Goal: Information Seeking & Learning: Check status

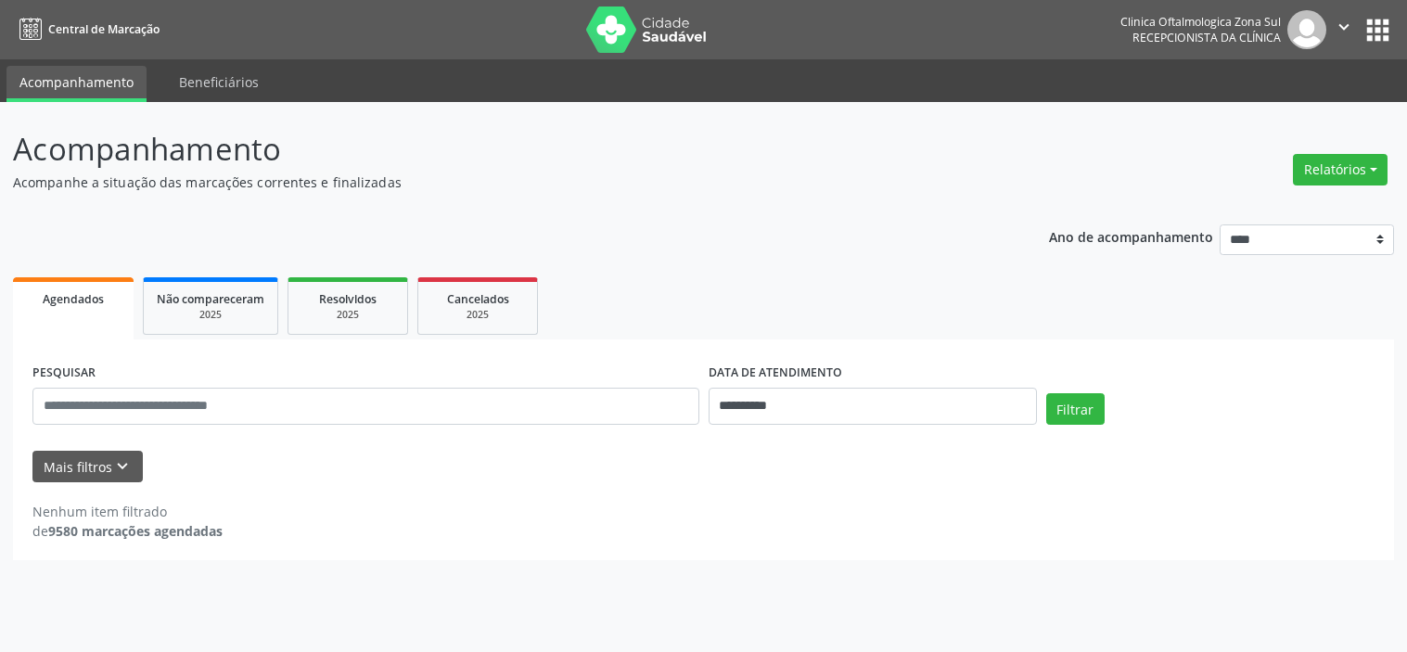
select select "*"
click at [89, 479] on button "Mais filtros keyboard_arrow_down" at bounding box center [87, 467] width 110 height 32
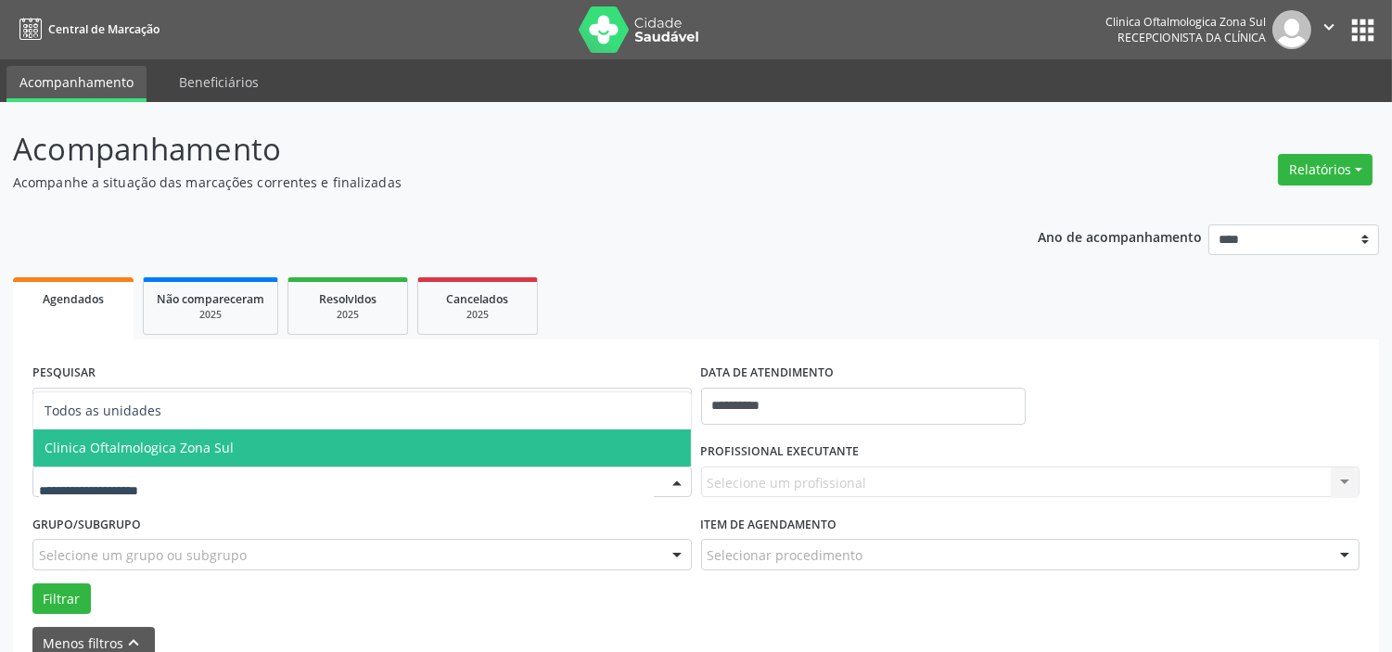
click at [181, 452] on span "Clinica Oftalmologica Zona Sul" at bounding box center [139, 448] width 189 height 18
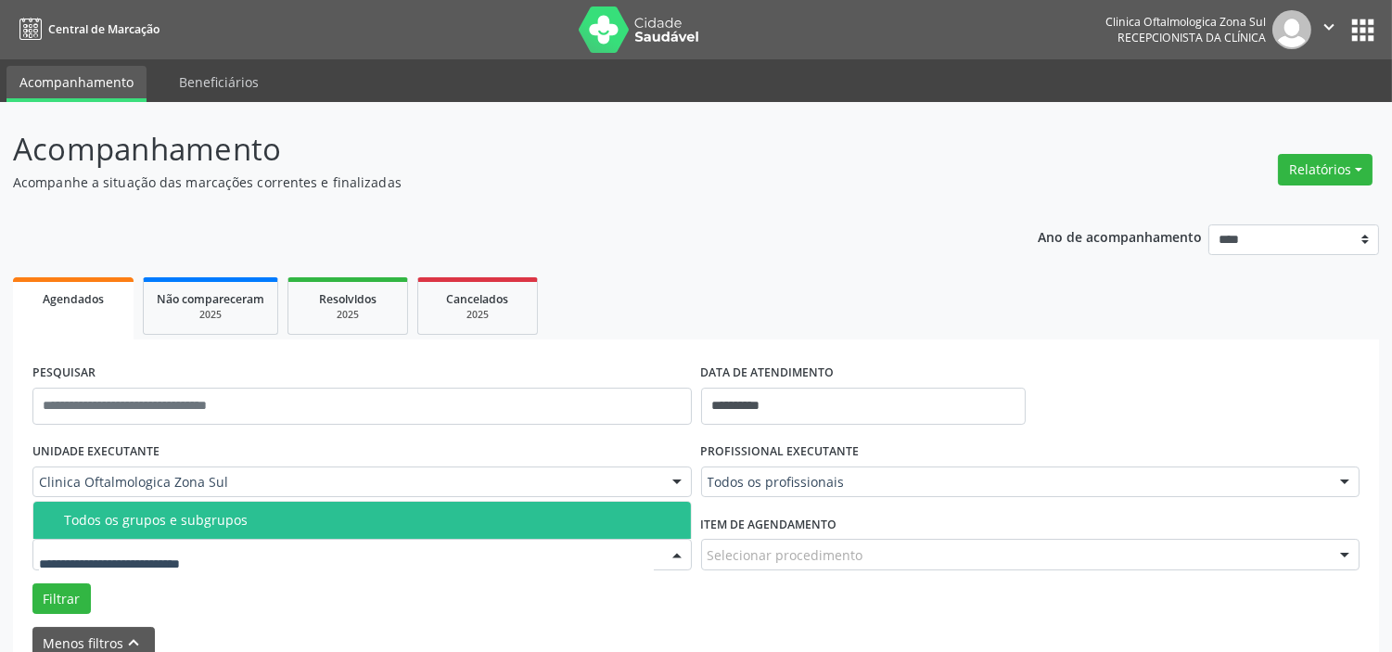
click at [200, 526] on div "Todos os grupos e subgrupos" at bounding box center [372, 520] width 616 height 15
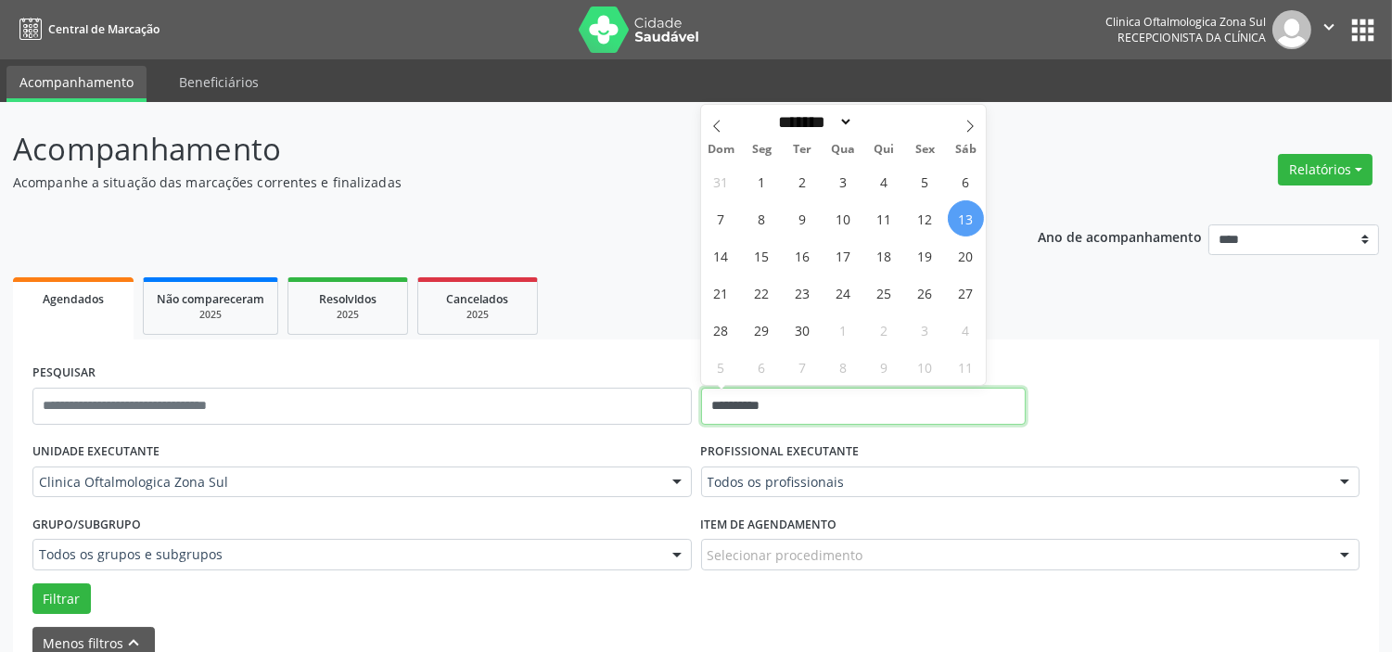
click at [851, 414] on input "**********" at bounding box center [863, 406] width 325 height 37
click at [763, 256] on span "15" at bounding box center [762, 255] width 36 height 36
type input "**********"
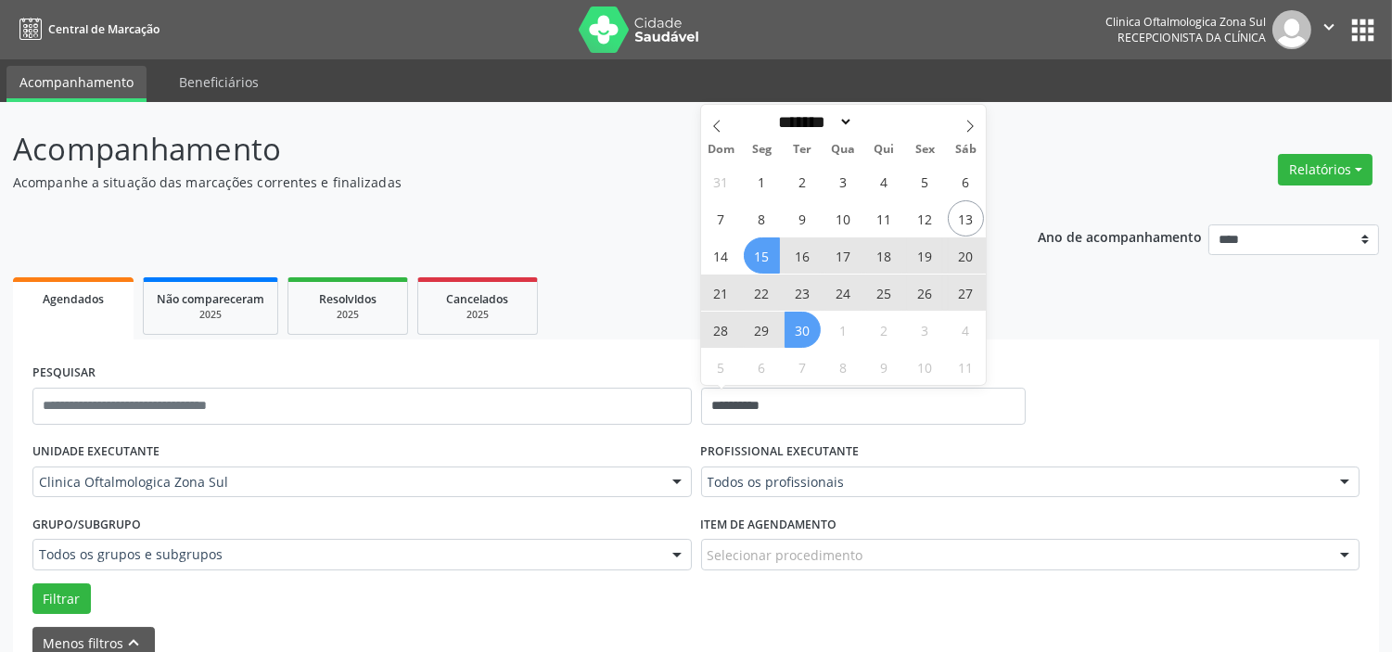
click at [801, 325] on span "30" at bounding box center [802, 330] width 36 height 36
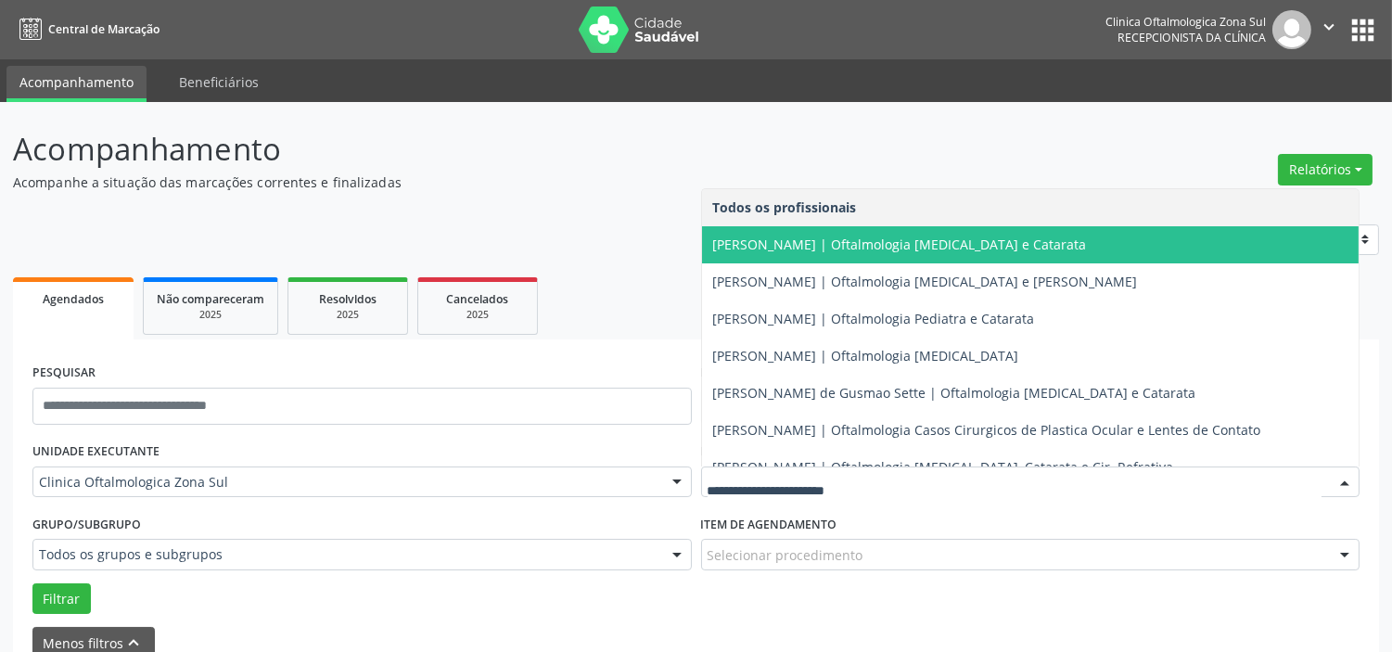
click at [810, 243] on span "[PERSON_NAME] | Oftalmologia [MEDICAL_DATA] e Catarata" at bounding box center [900, 245] width 374 height 18
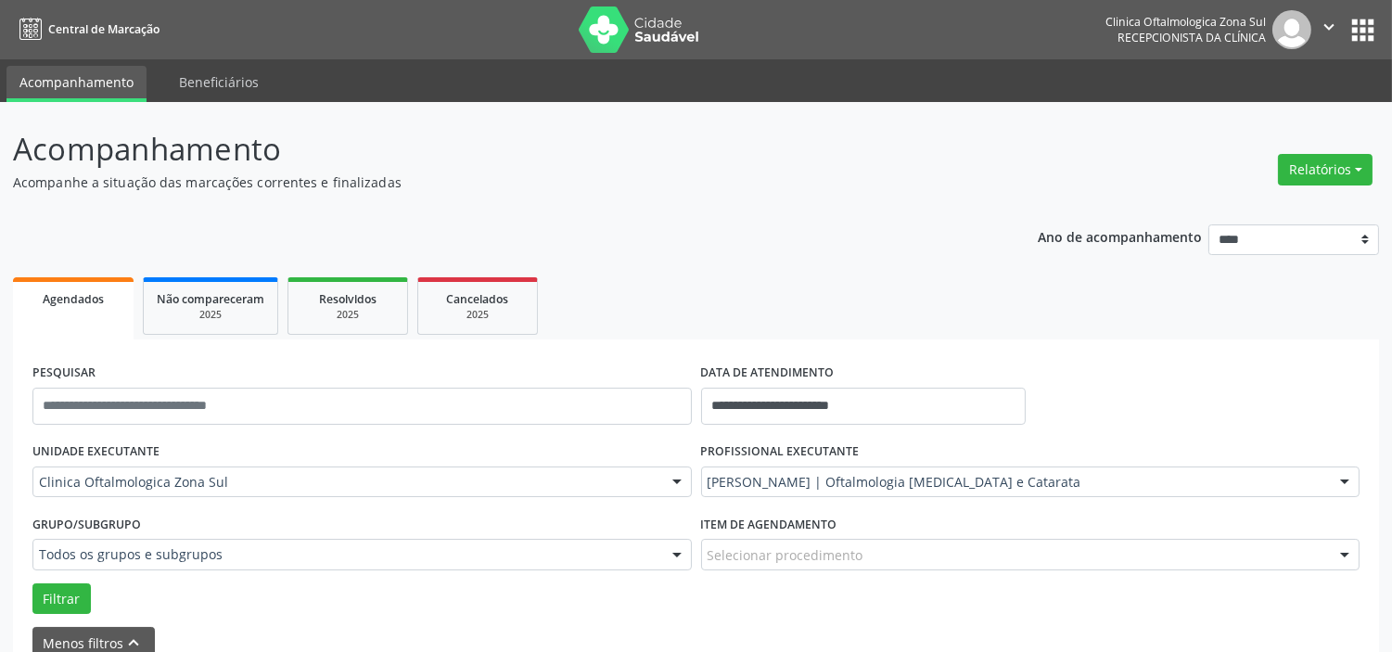
click at [65, 579] on div "Grupo/Subgrupo Todos os grupos e subgrupos Todos os grupos e subgrupos Nenhum r…" at bounding box center [362, 546] width 669 height 72
click at [67, 591] on button "Filtrar" at bounding box center [61, 599] width 58 height 32
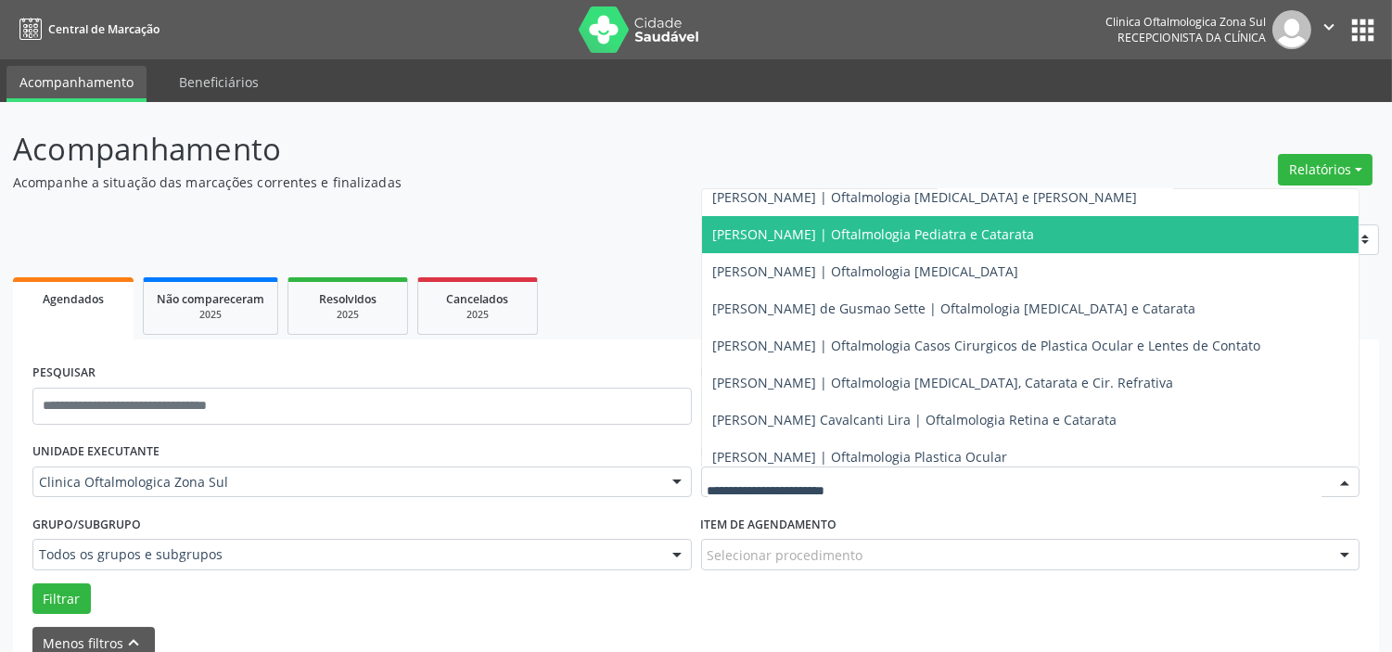
scroll to position [168, 0]
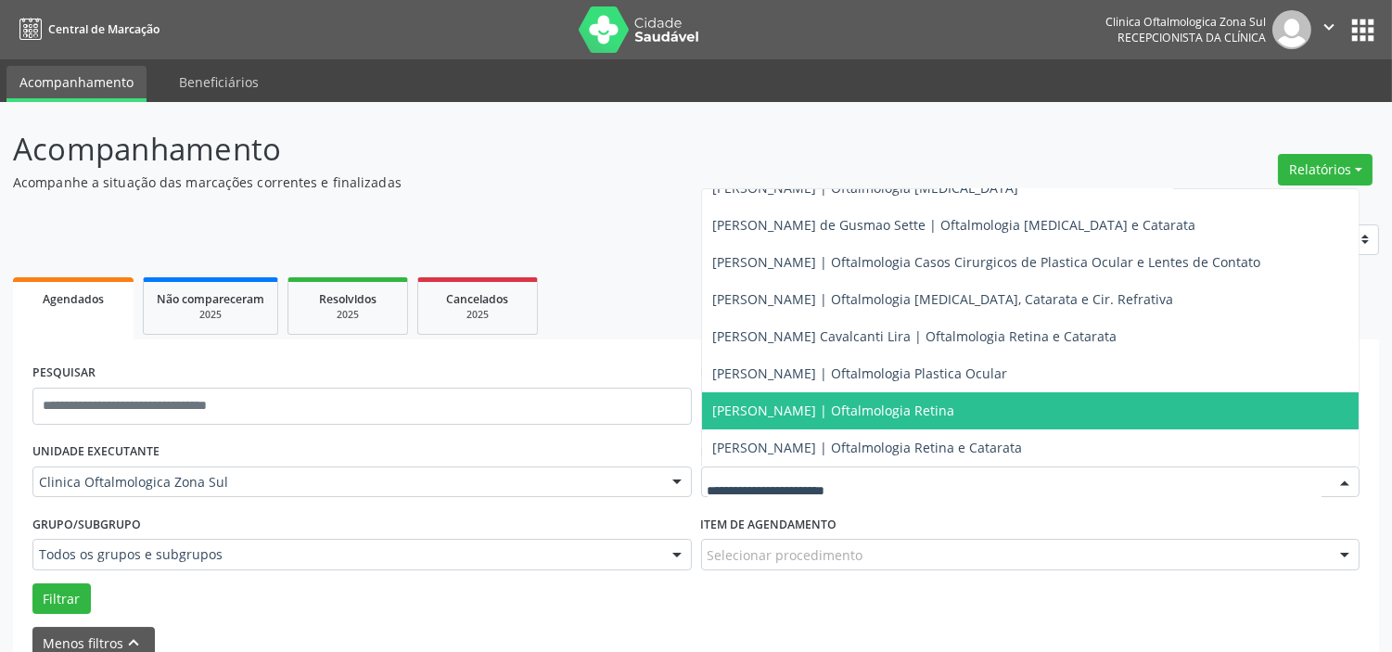
click at [821, 406] on span "[PERSON_NAME] | Oftalmologia Retina" at bounding box center [834, 410] width 242 height 18
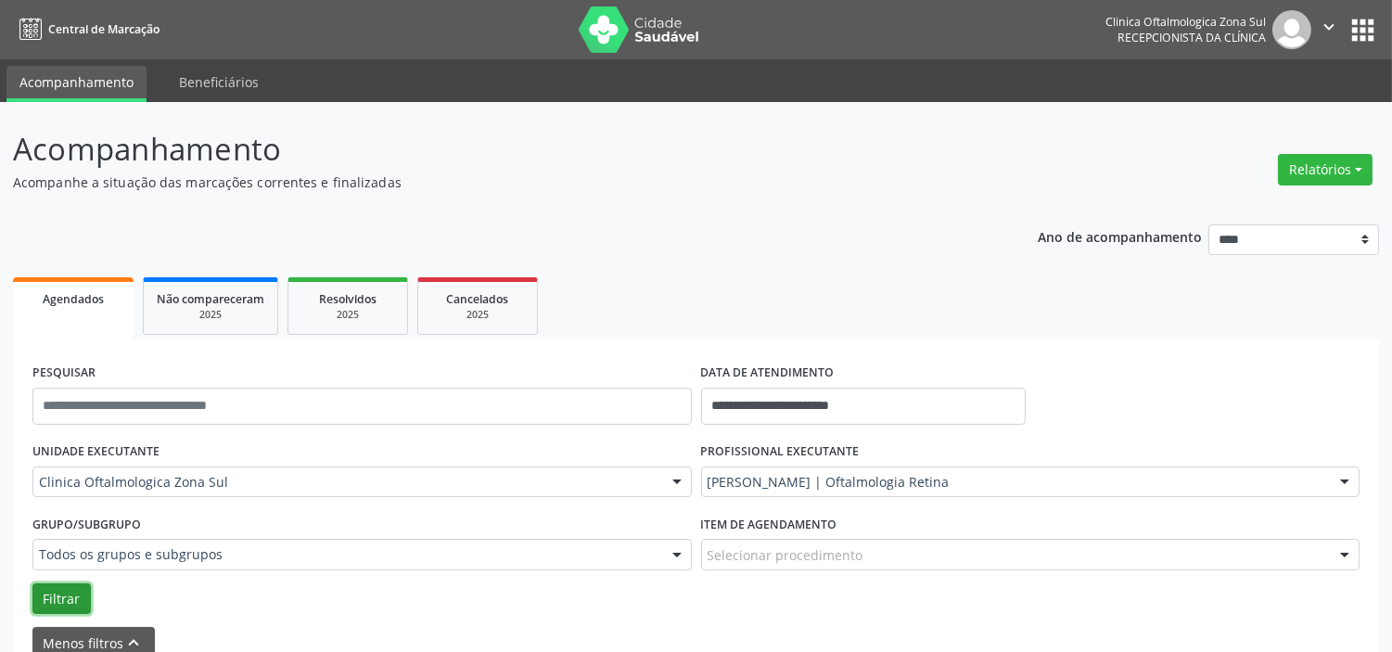
click at [59, 595] on button "Filtrar" at bounding box center [61, 599] width 58 height 32
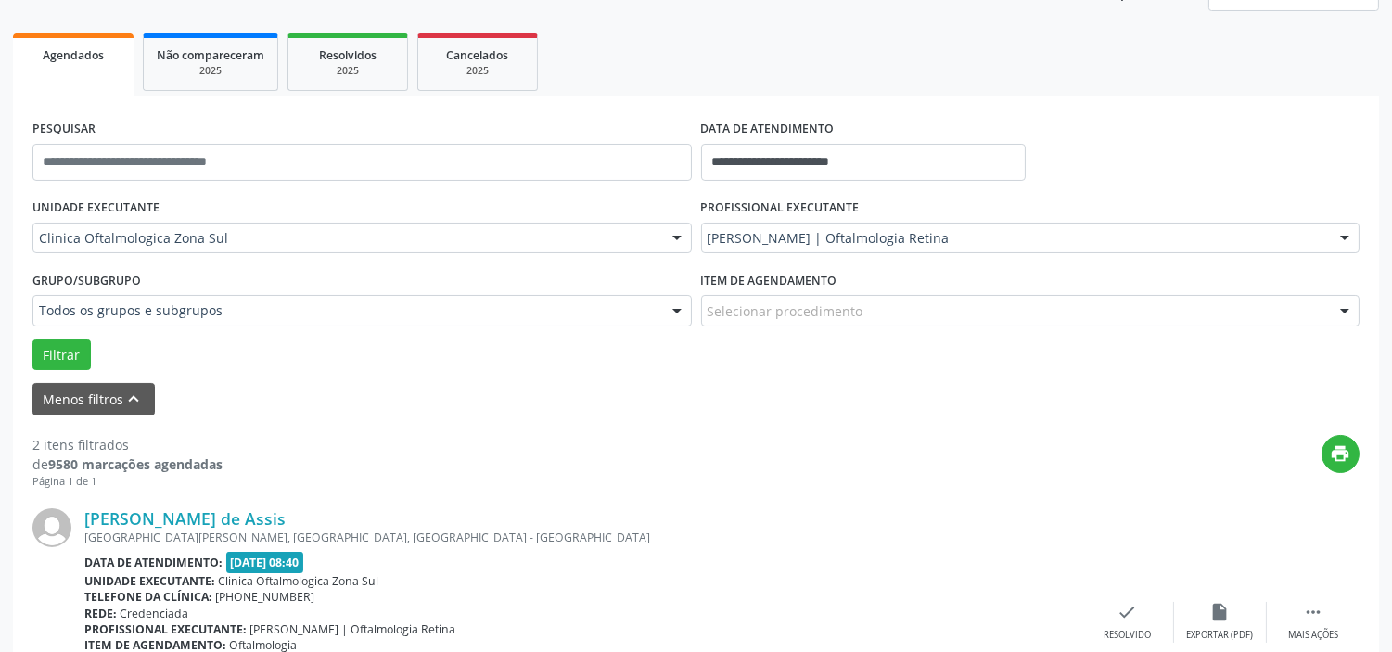
scroll to position [0, 0]
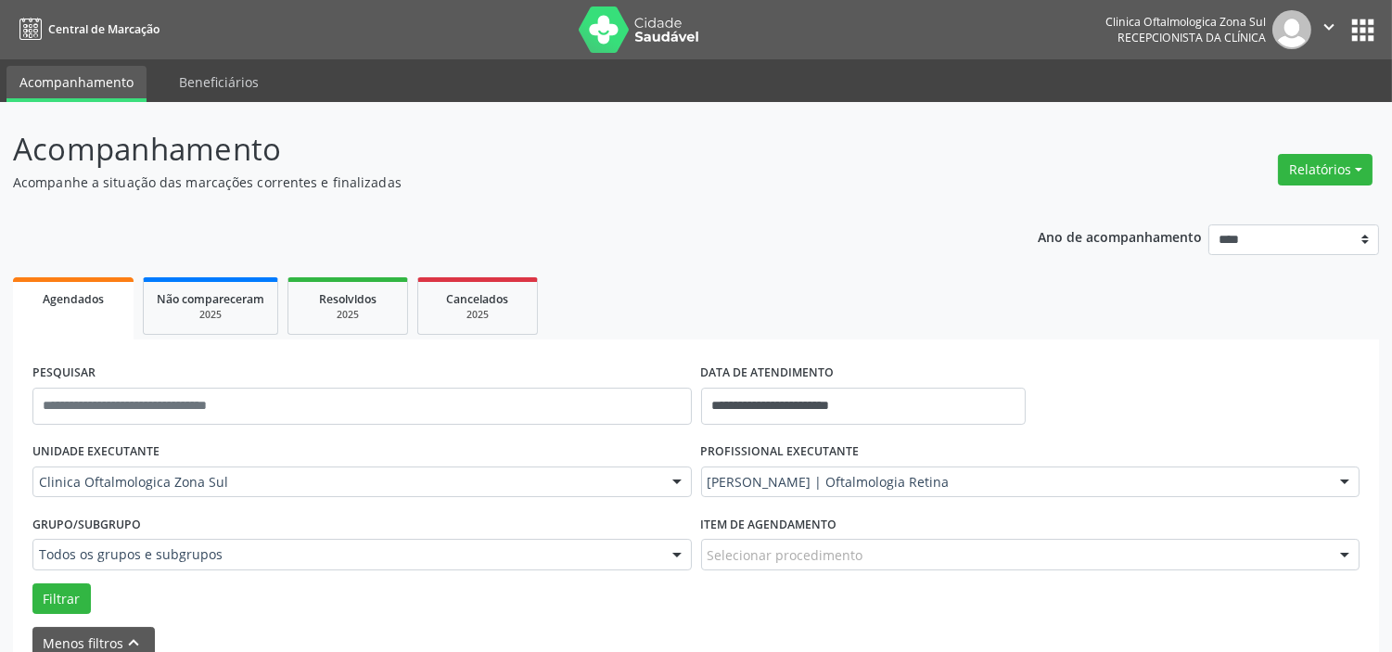
drag, startPoint x: 821, startPoint y: 468, endPoint x: 822, endPoint y: 452, distance: 15.9
click at [821, 469] on div "[PERSON_NAME] | Oftalmologia Retina" at bounding box center [1030, 482] width 659 height 32
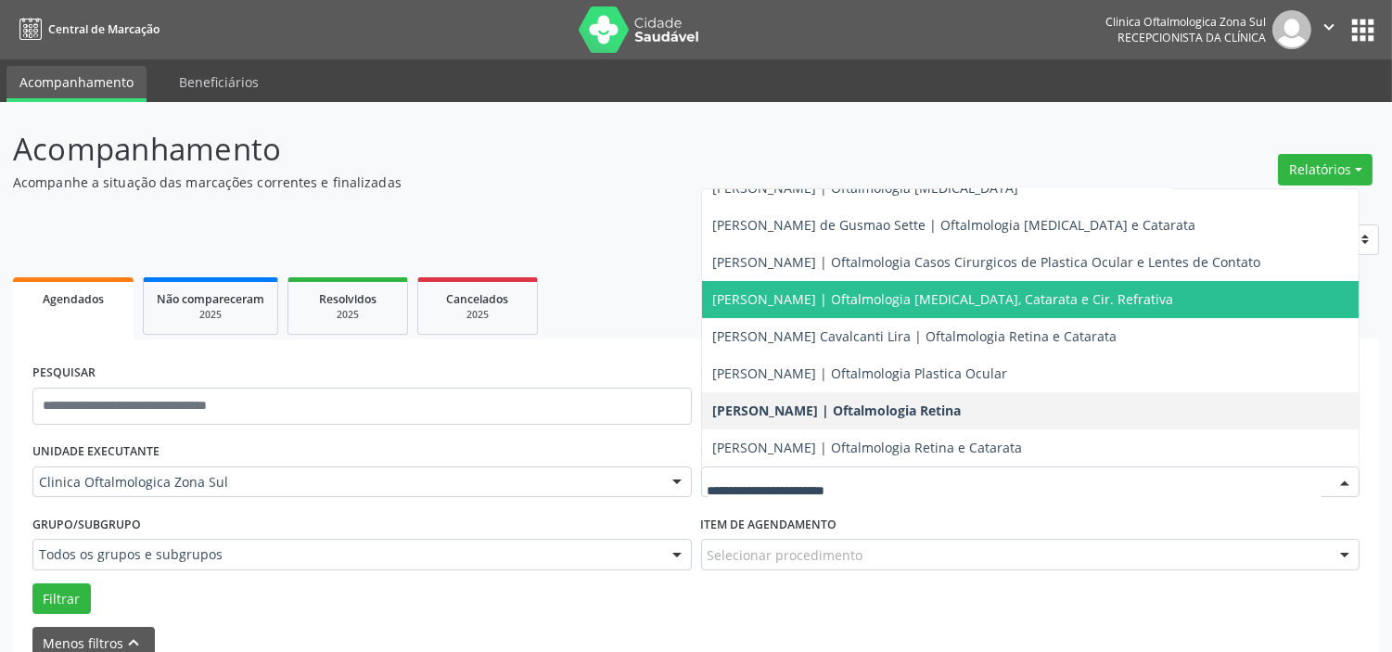
click at [838, 302] on span "[PERSON_NAME] | Oftalmologia [MEDICAL_DATA], Catarata e Cir. Refrativa" at bounding box center [943, 299] width 461 height 18
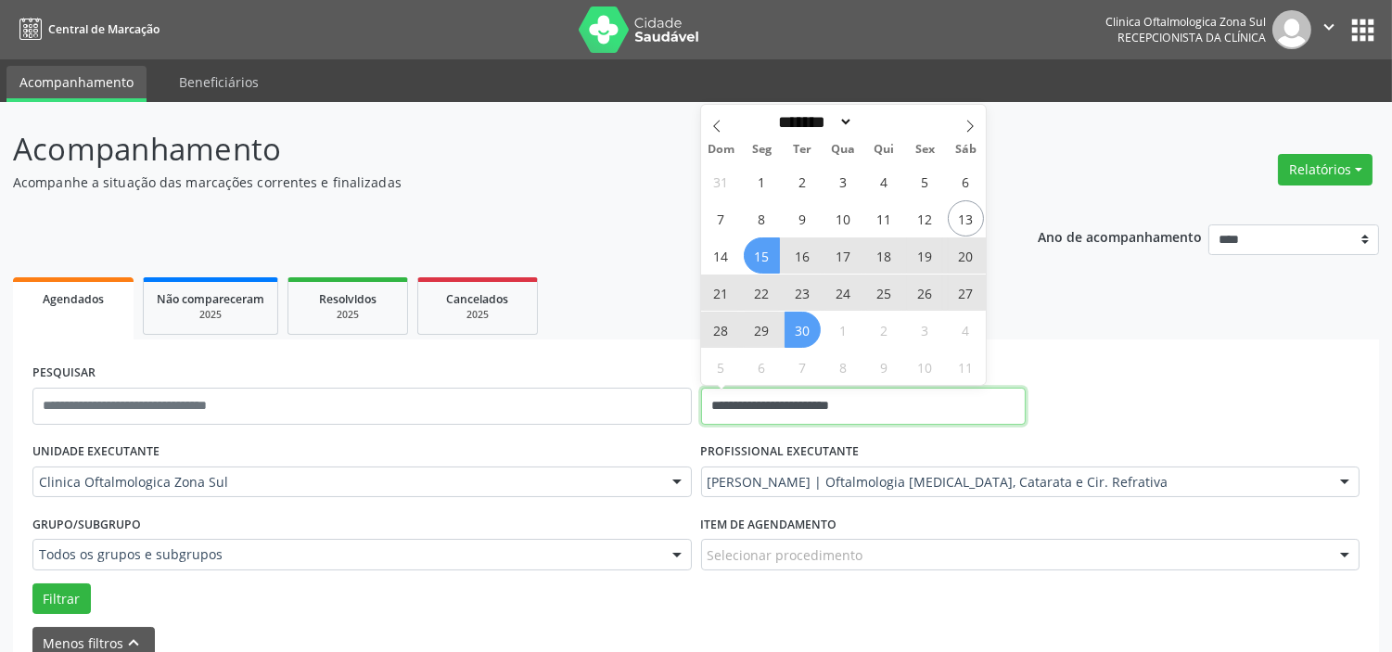
click at [935, 397] on input "**********" at bounding box center [863, 406] width 325 height 37
click at [968, 125] on icon at bounding box center [969, 126] width 13 height 13
select select "*"
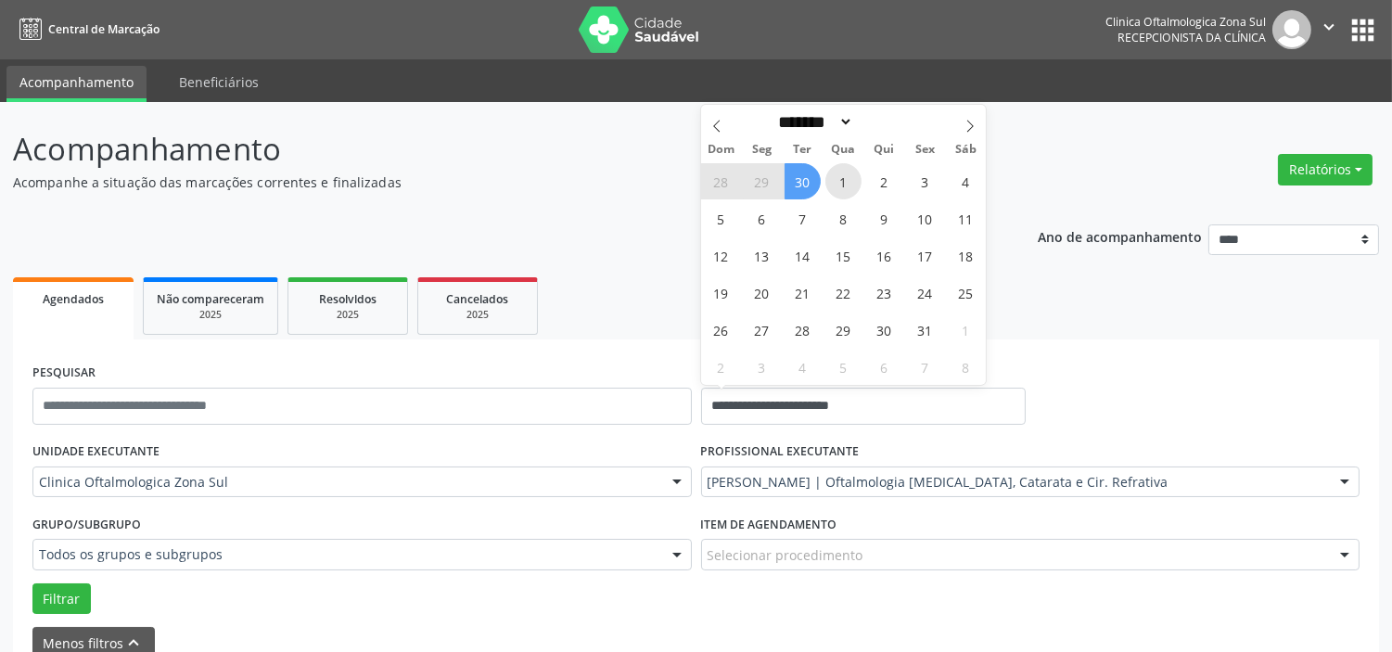
click at [848, 184] on span "1" at bounding box center [843, 181] width 36 height 36
type input "**********"
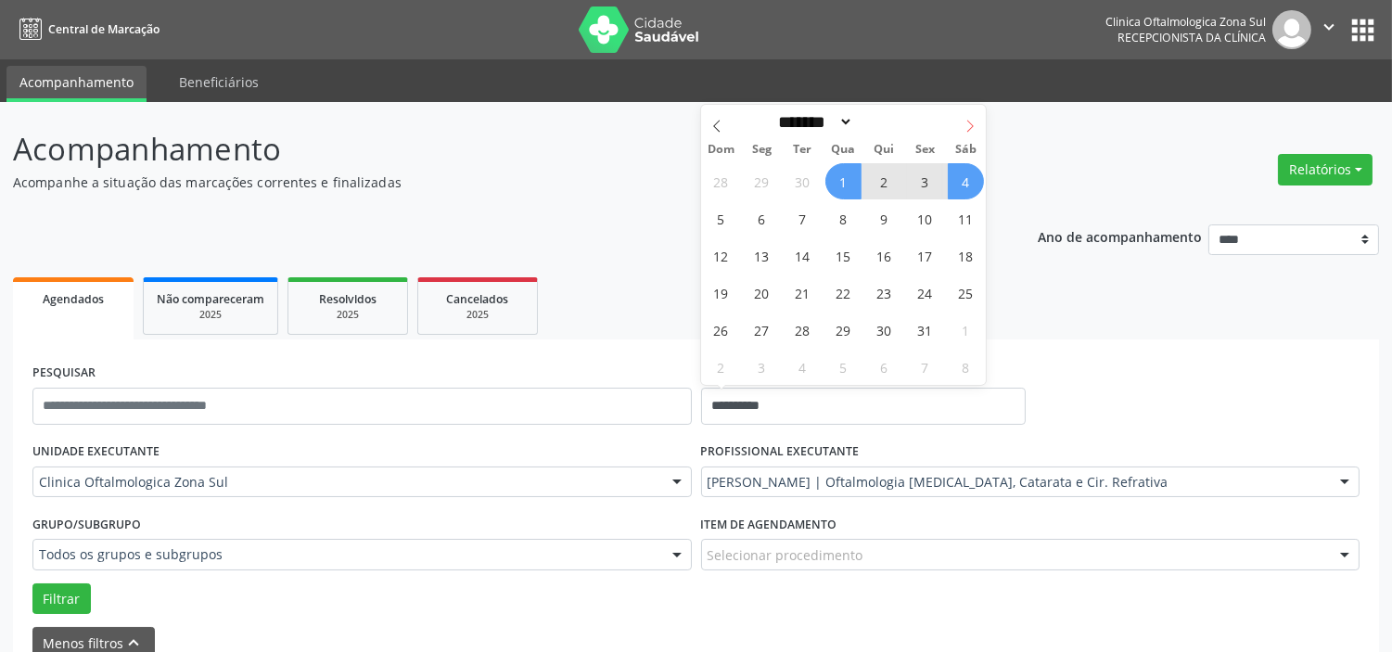
click at [972, 122] on icon at bounding box center [969, 126] width 13 height 13
select select "**"
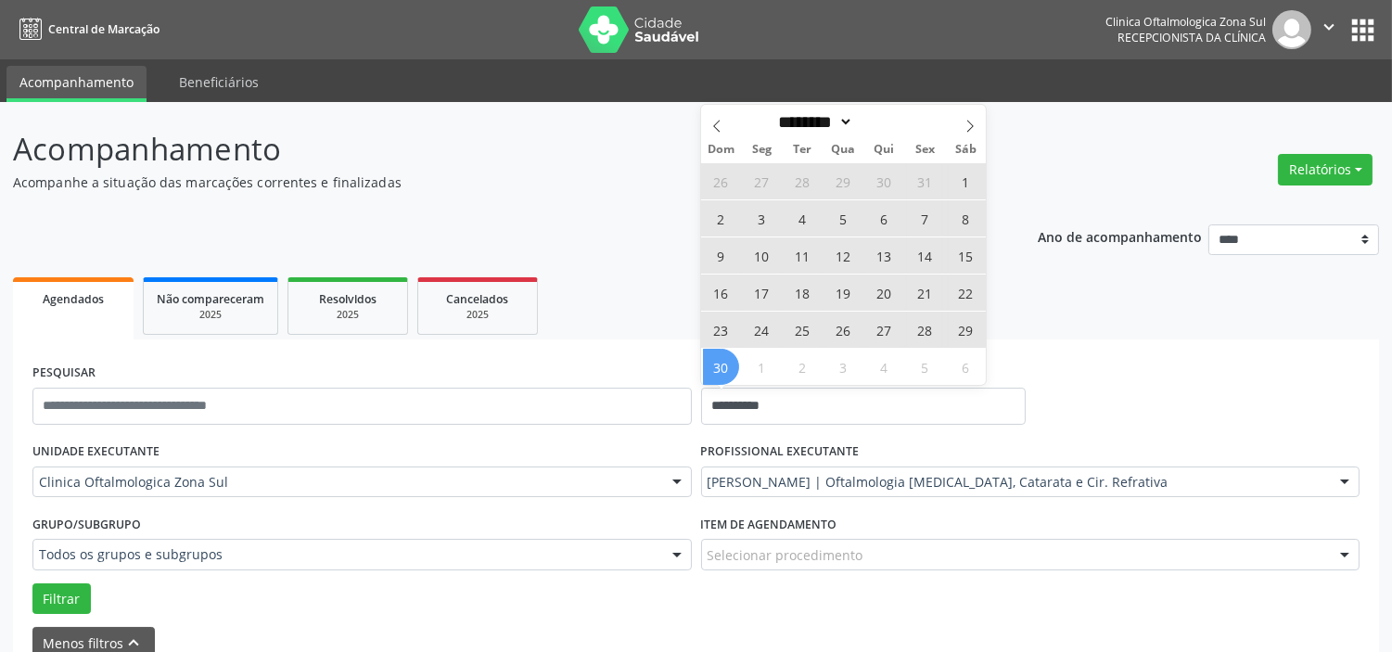
click at [726, 363] on span "30" at bounding box center [721, 367] width 36 height 36
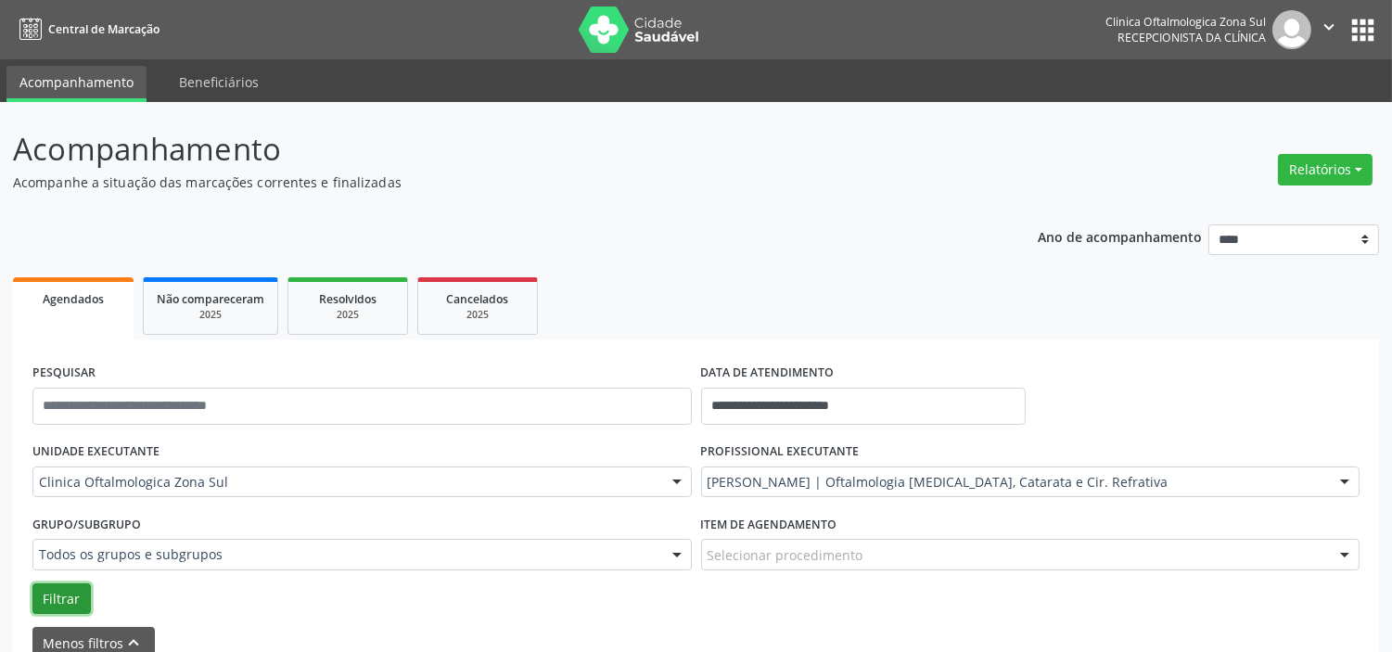
click at [49, 593] on button "Filtrar" at bounding box center [61, 599] width 58 height 32
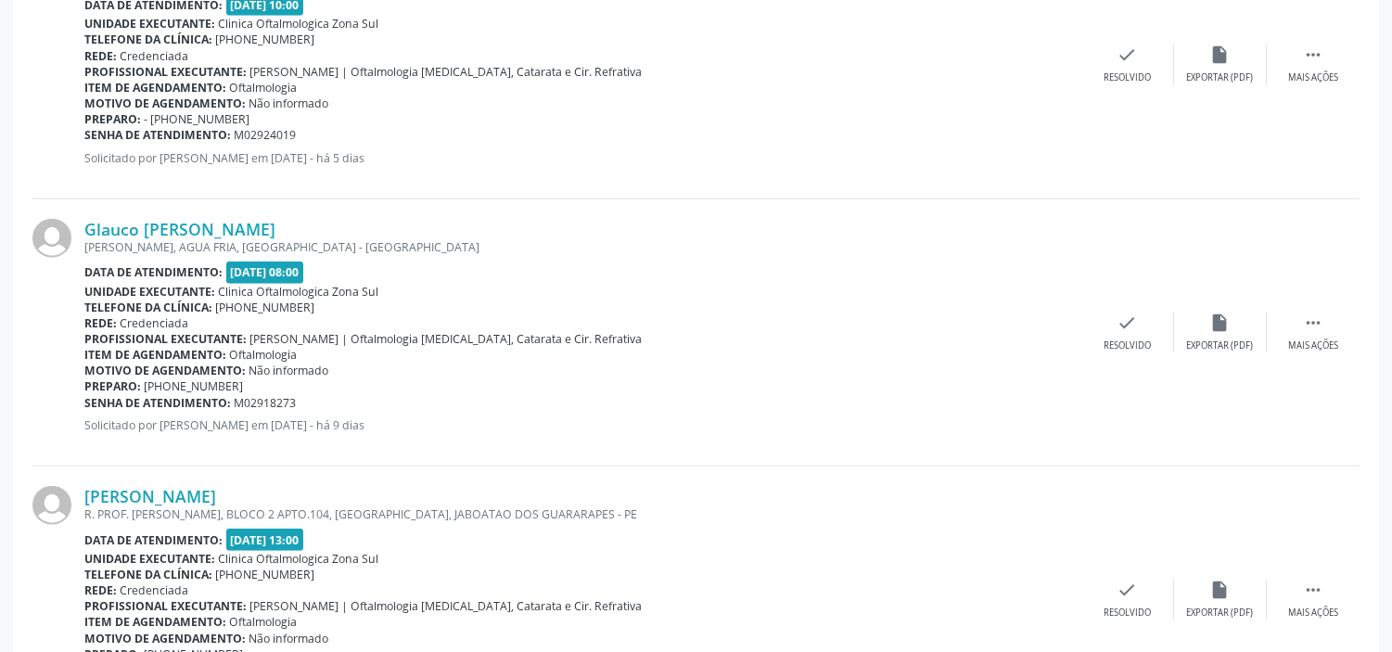
scroll to position [4174, 0]
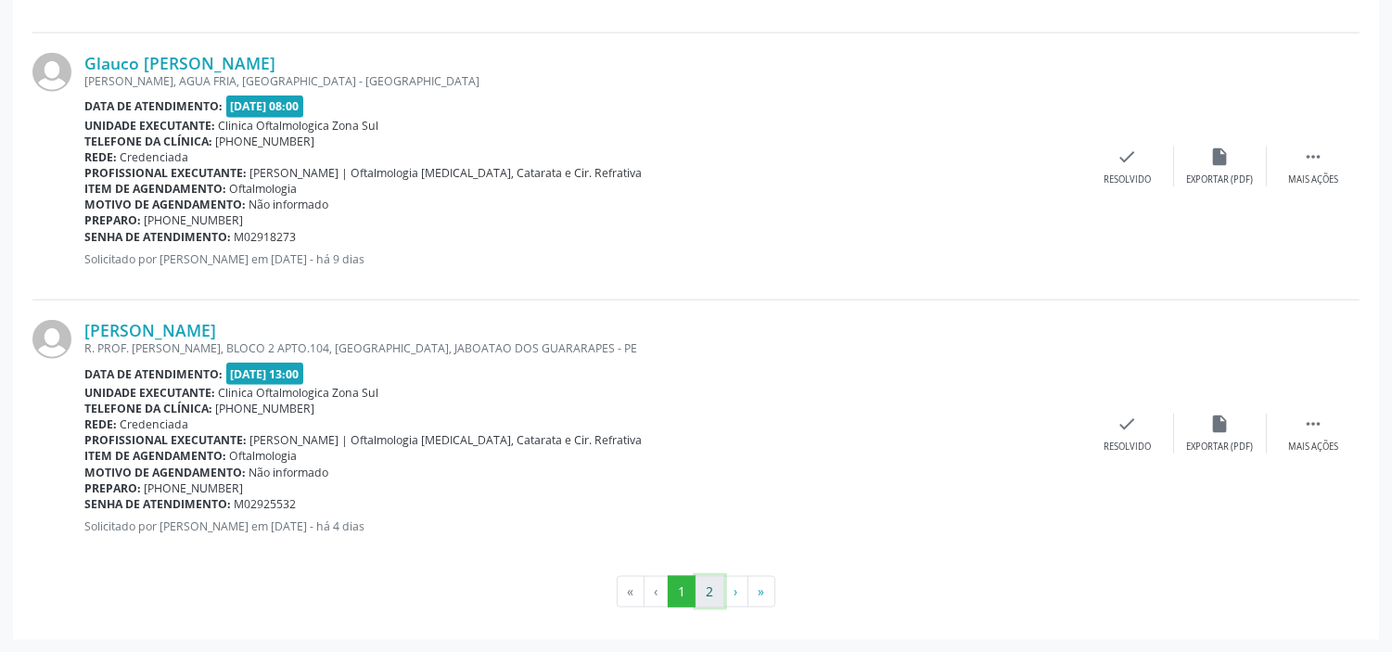
click at [707, 603] on button "2" at bounding box center [709, 592] width 29 height 32
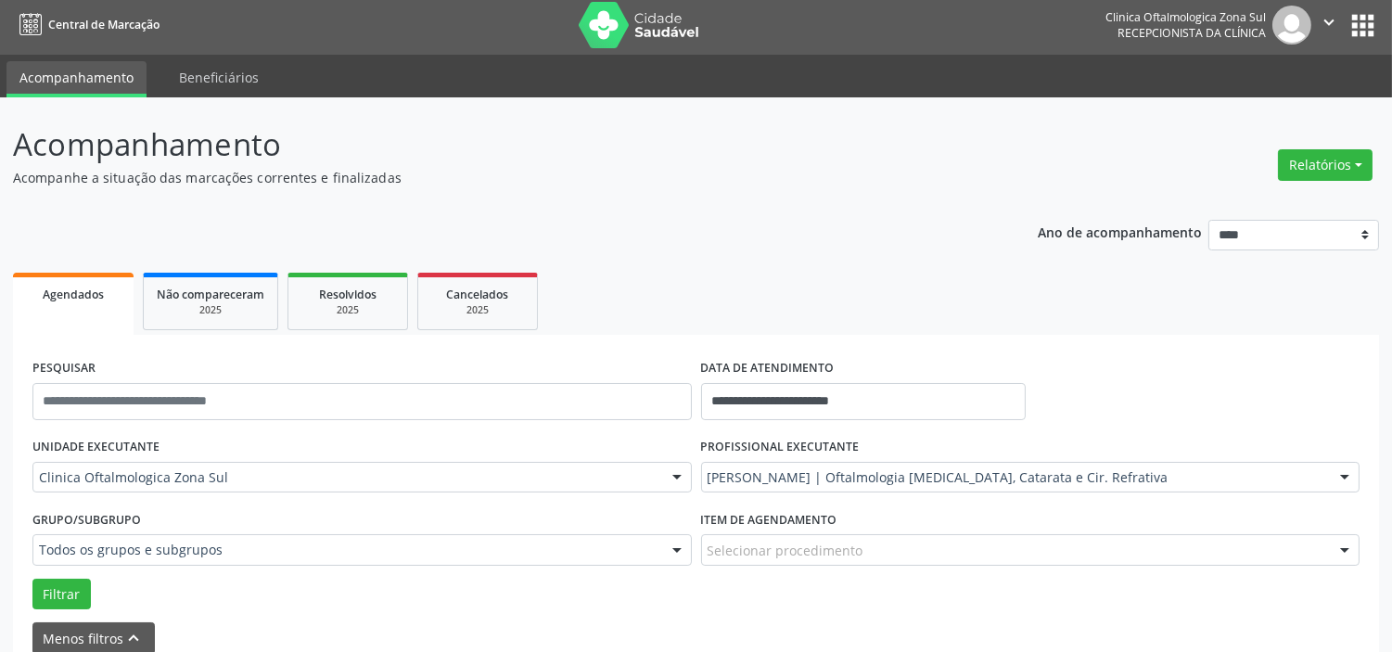
scroll to position [0, 0]
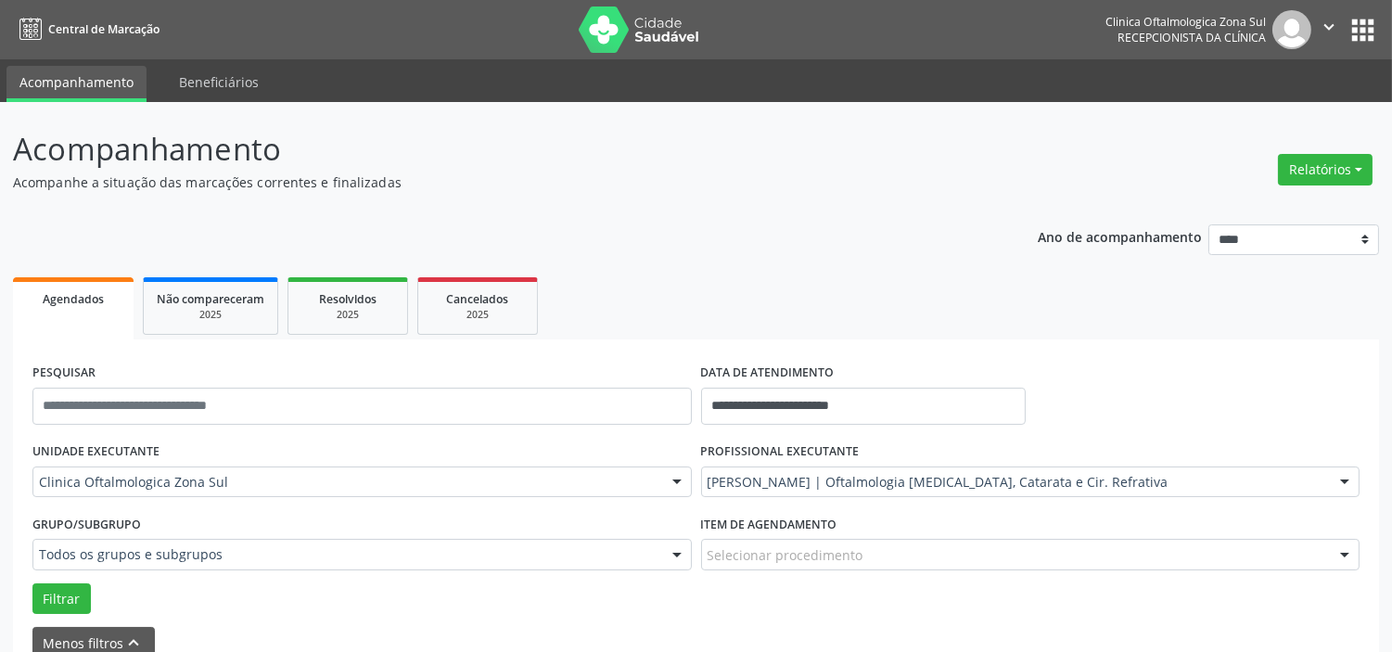
click at [1315, 28] on button "" at bounding box center [1328, 29] width 35 height 39
click at [1292, 102] on link "Sair" at bounding box center [1281, 113] width 128 height 26
